Goal: Transaction & Acquisition: Purchase product/service

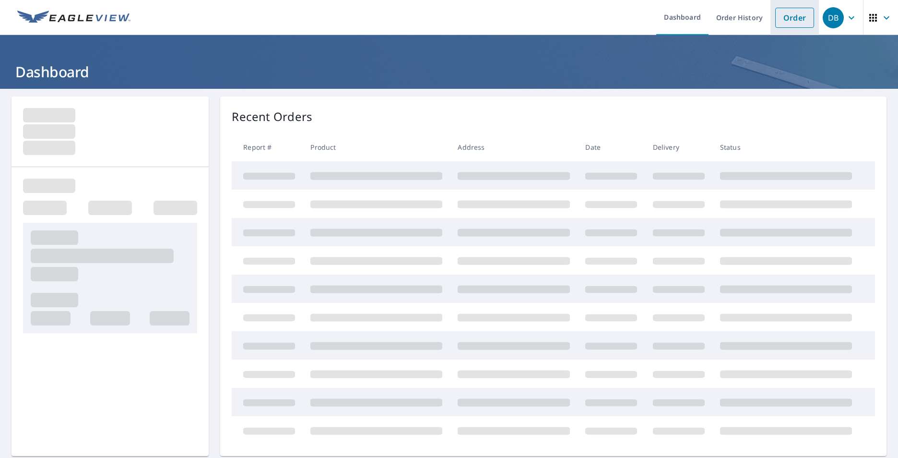
click at [786, 12] on link "Order" at bounding box center [795, 18] width 39 height 20
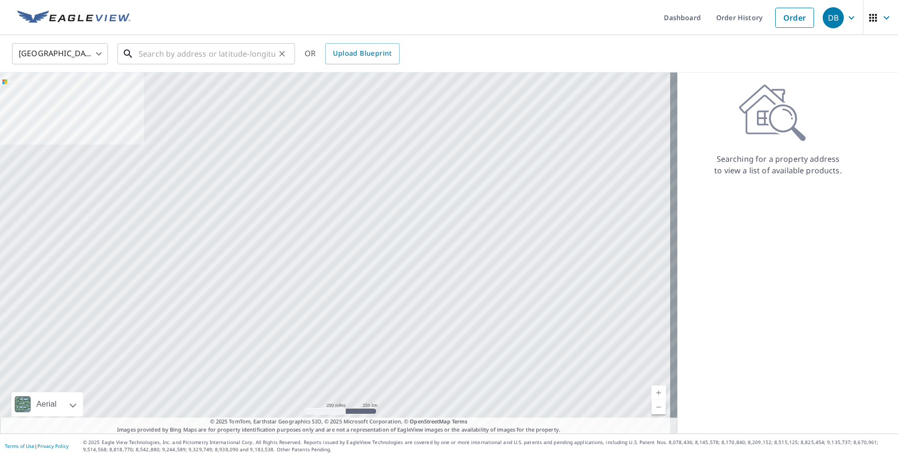
click at [196, 59] on input "text" at bounding box center [207, 53] width 137 height 27
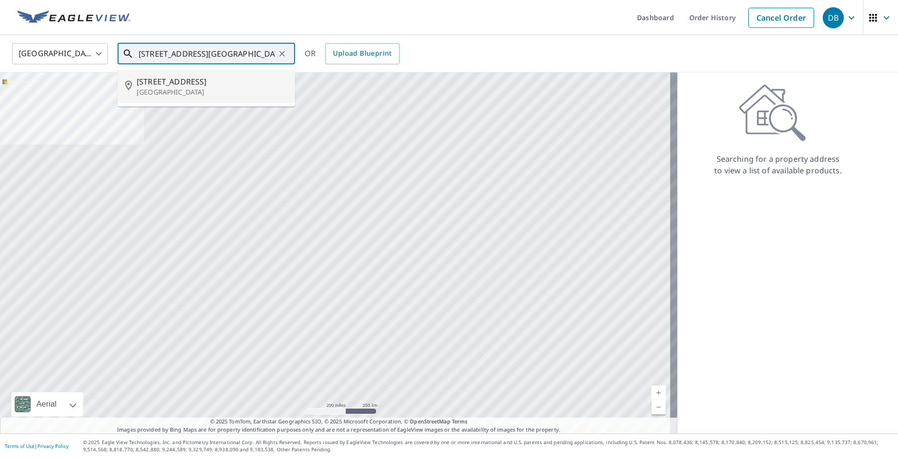
click at [192, 88] on p "[GEOGRAPHIC_DATA]" at bounding box center [212, 92] width 151 height 10
type input "[STREET_ADDRESS]"
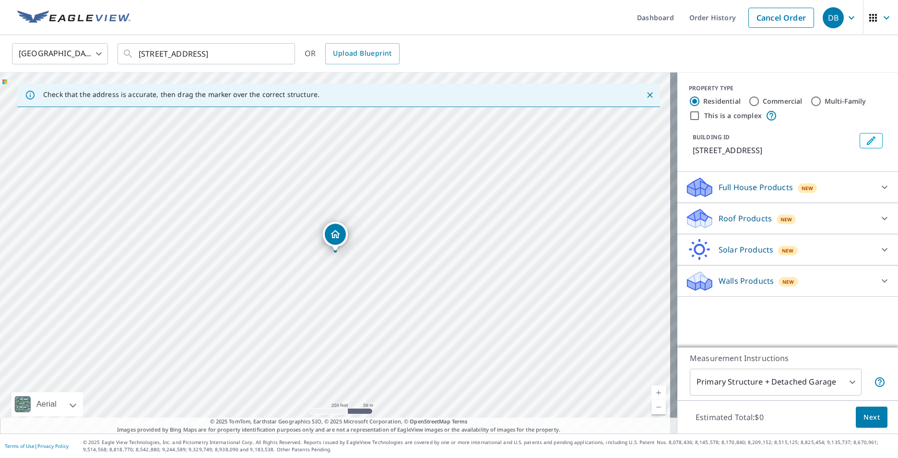
click at [652, 390] on link "Current Level 17, Zoom In" at bounding box center [659, 392] width 14 height 14
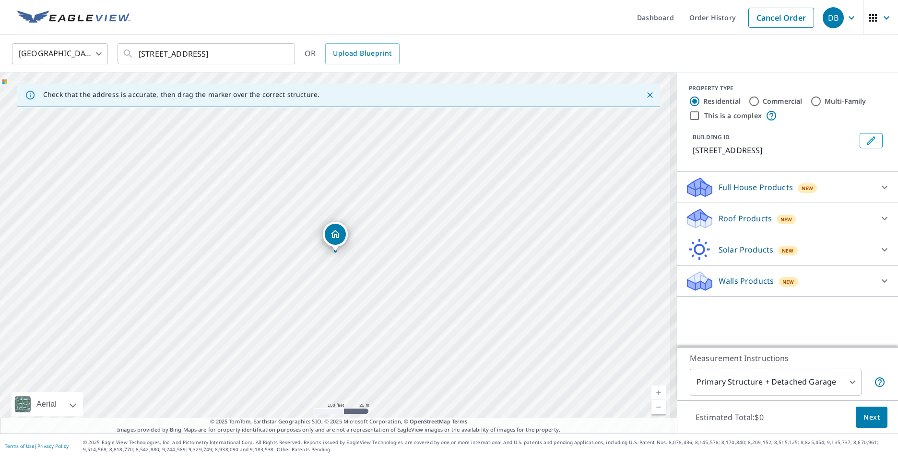
click at [652, 390] on link "Current Level 18, Zoom In" at bounding box center [659, 392] width 14 height 14
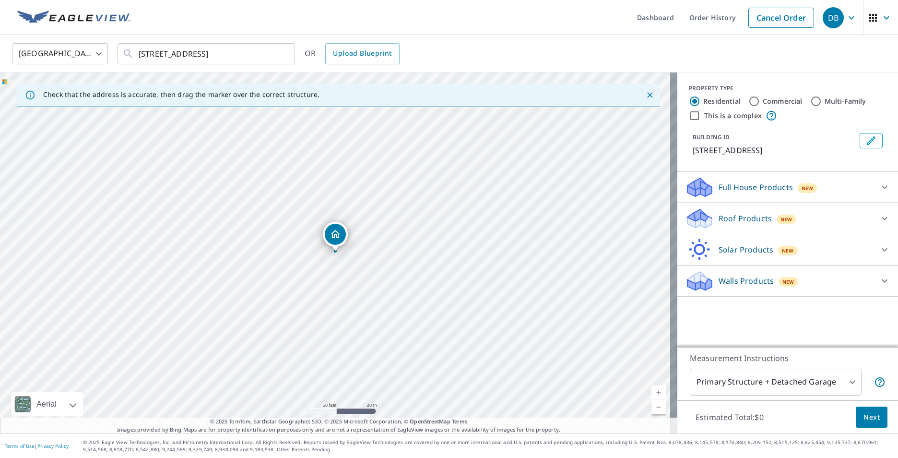
click at [754, 217] on p "Roof Products" at bounding box center [745, 219] width 53 height 12
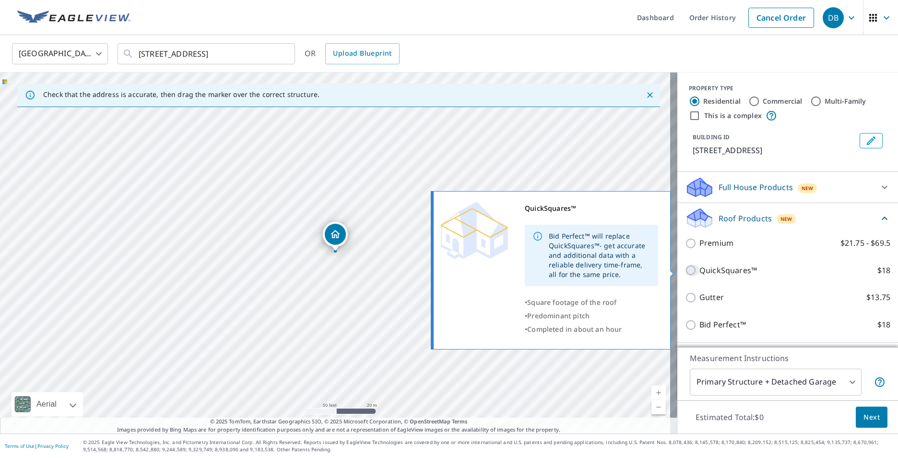
click at [685, 267] on input "QuickSquares™ $18" at bounding box center [692, 270] width 14 height 12
checkbox input "true"
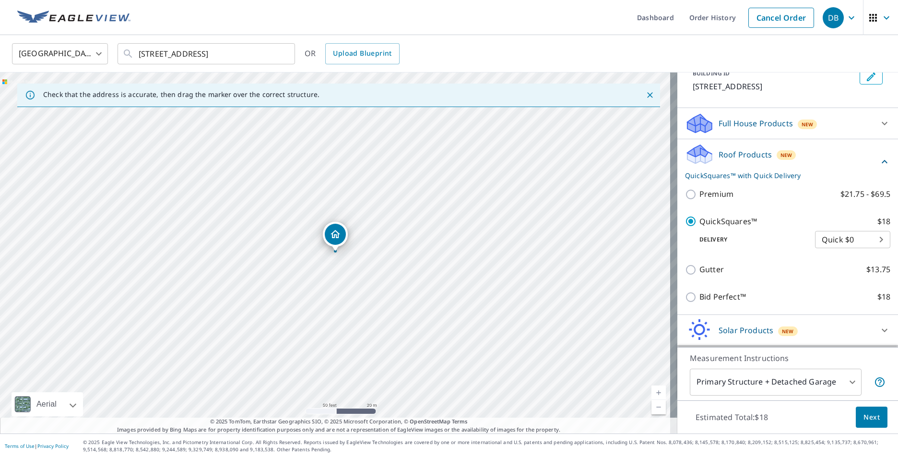
scroll to position [94, 0]
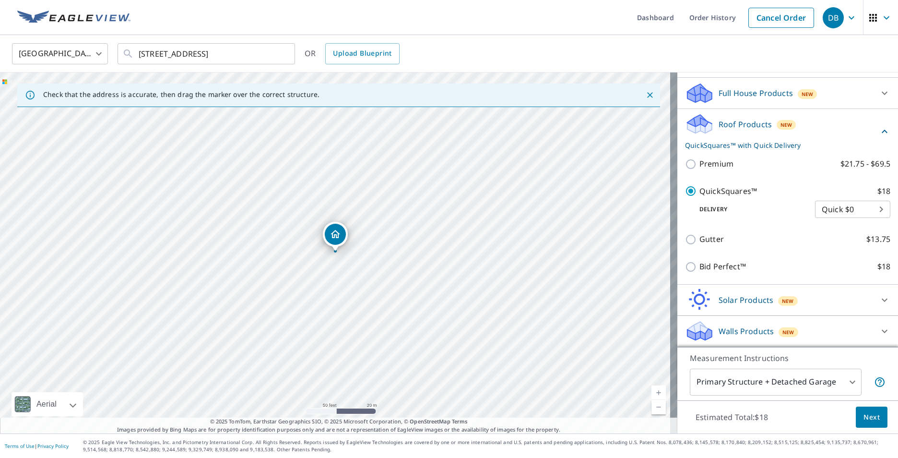
click at [869, 419] on span "Next" at bounding box center [872, 417] width 16 height 12
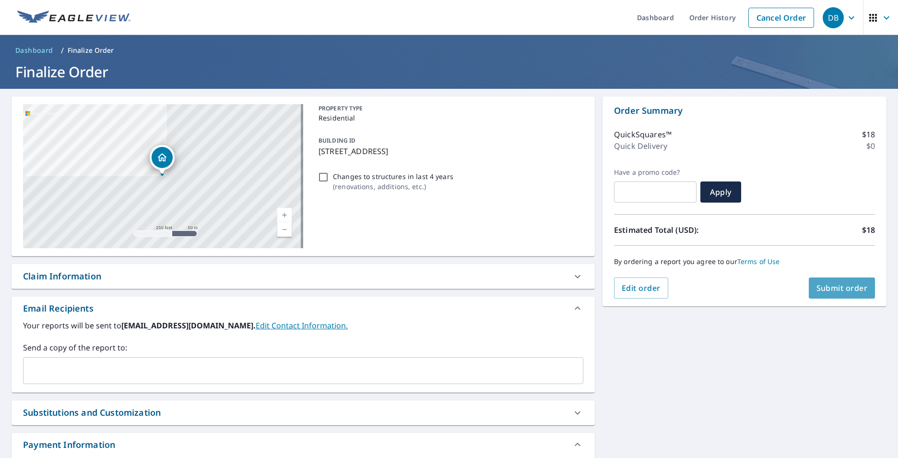
click at [838, 291] on span "Submit order" at bounding box center [842, 288] width 51 height 11
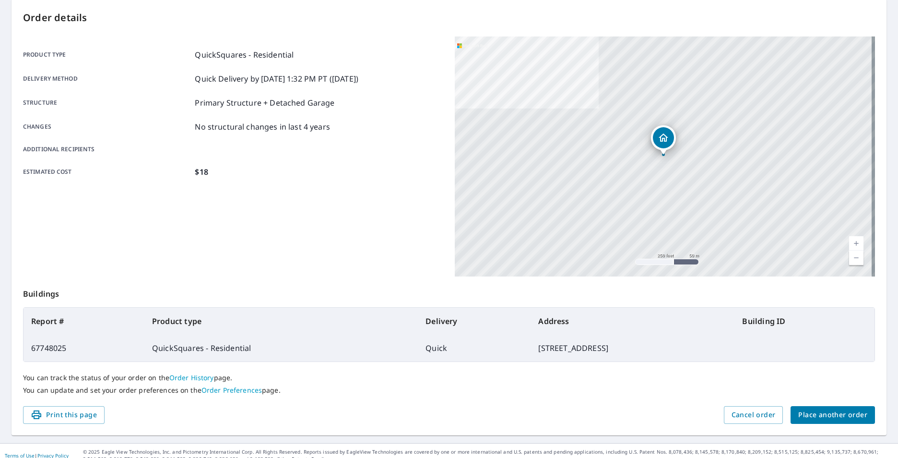
scroll to position [107, 0]
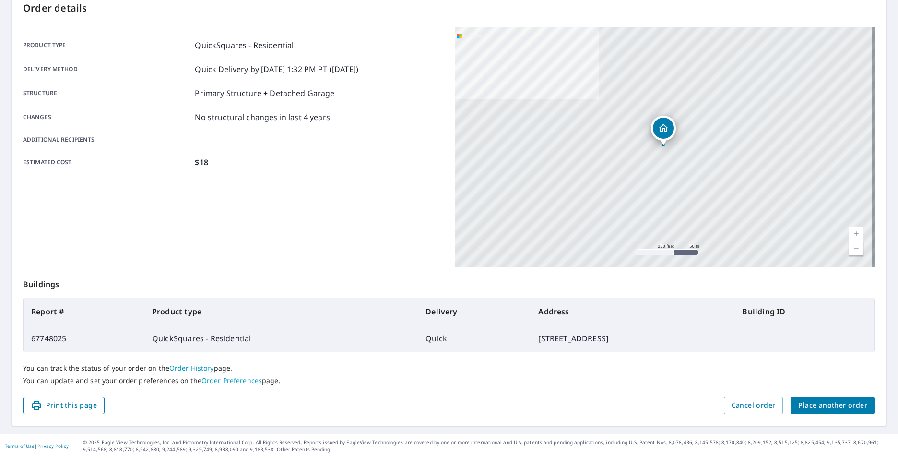
click at [81, 410] on span "Print this page" at bounding box center [64, 405] width 66 height 12
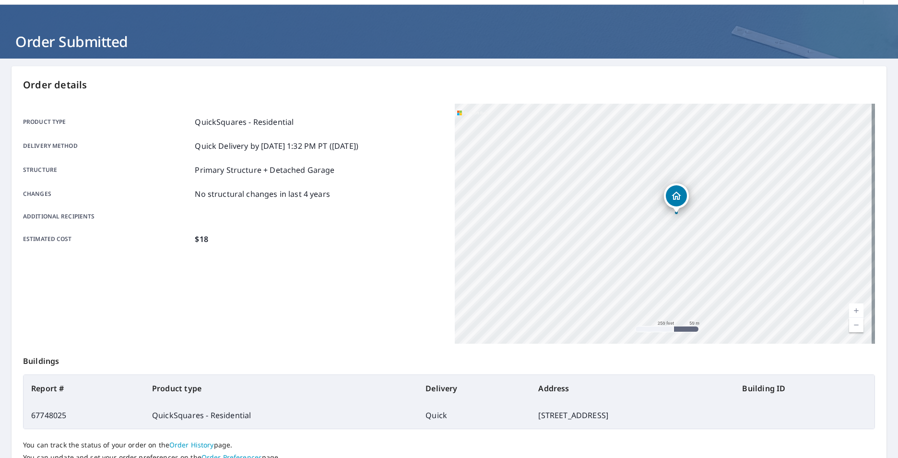
scroll to position [0, 0]
